Goal: Check status: Check status

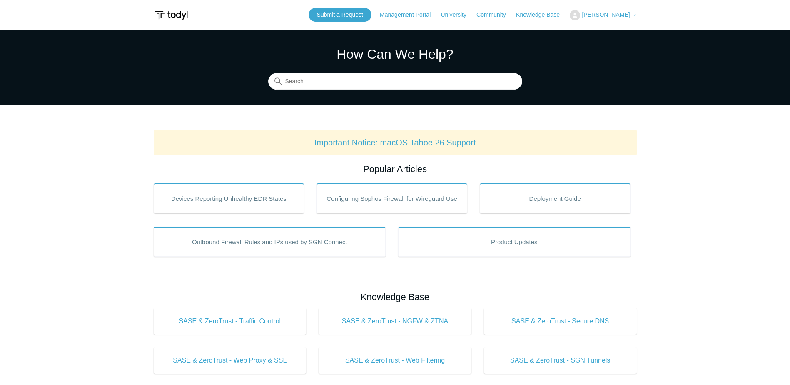
click at [604, 8] on div "Submit a Request Management Portal University Community Knowledge Base Michael …" at bounding box center [472, 15] width 328 height 14
click at [604, 15] on span "[PERSON_NAME]" at bounding box center [606, 14] width 48 height 7
click at [607, 34] on link "My Support Requests" at bounding box center [610, 32] width 81 height 15
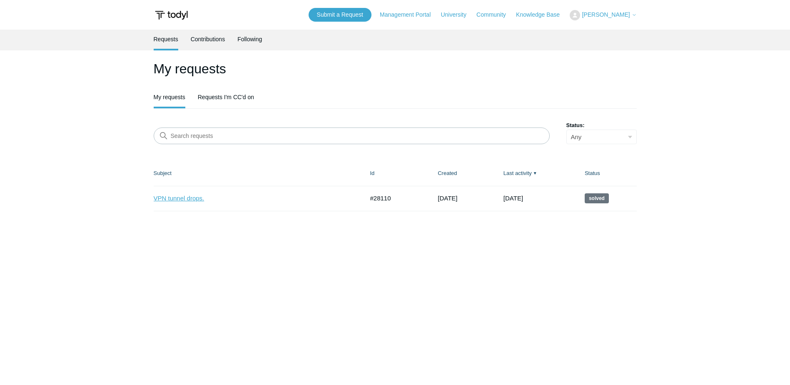
click at [185, 201] on link "VPN tunnel drops." at bounding box center [253, 199] width 198 height 10
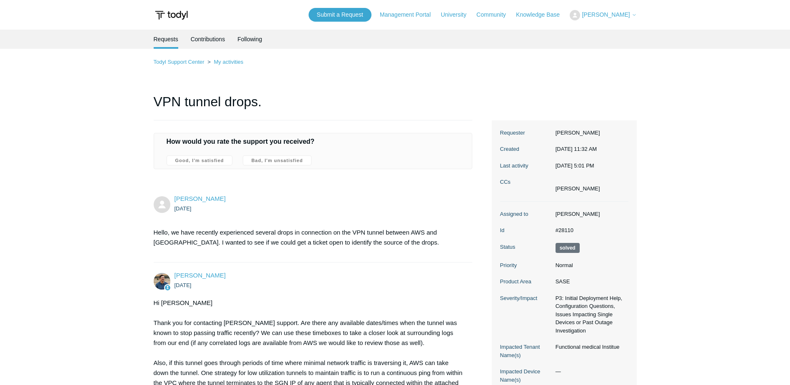
click at [566, 234] on dd "#28110" at bounding box center [589, 230] width 77 height 8
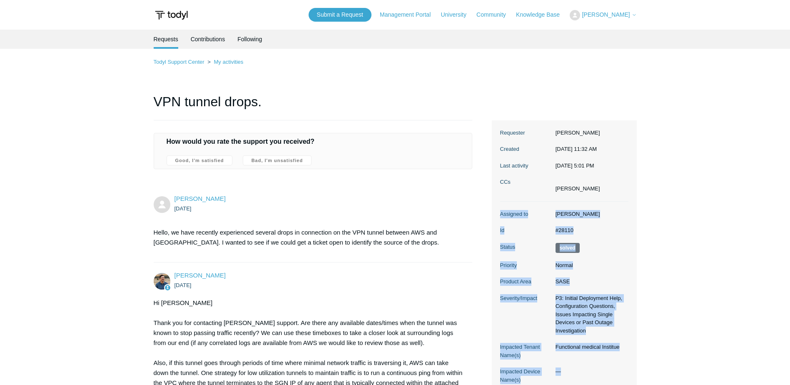
click at [566, 234] on dd "#28110" at bounding box center [589, 230] width 77 height 8
click at [554, 234] on dd "#28110" at bounding box center [589, 230] width 77 height 8
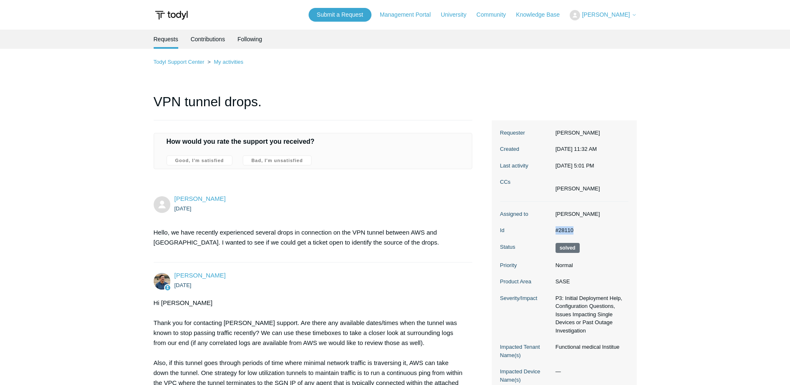
drag, startPoint x: 554, startPoint y: 246, endPoint x: 583, endPoint y: 246, distance: 28.3
click at [583, 234] on dd "#28110" at bounding box center [589, 230] width 77 height 8
